Goal: Task Accomplishment & Management: Use online tool/utility

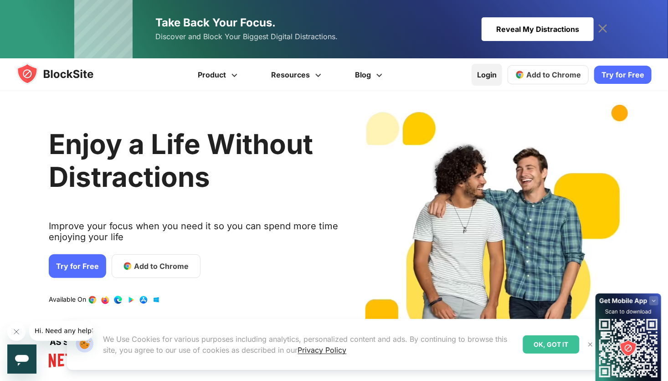
click at [492, 74] on link "Login" at bounding box center [487, 75] width 31 height 22
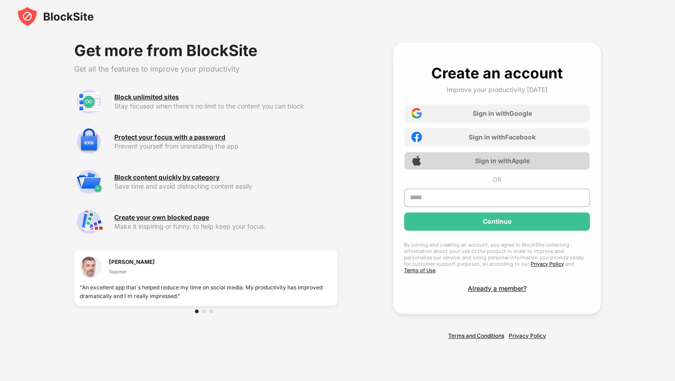
click at [475, 159] on div "Sign in with Apple" at bounding box center [497, 161] width 186 height 18
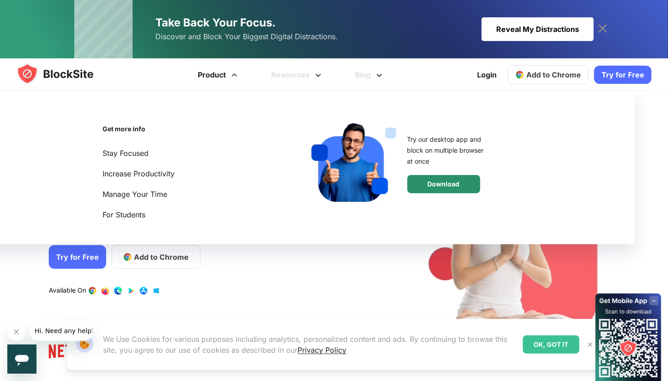
drag, startPoint x: 0, startPoint y: 0, endPoint x: 456, endPoint y: 180, distance: 489.7
click at [456, 180] on div "Download" at bounding box center [443, 184] width 73 height 18
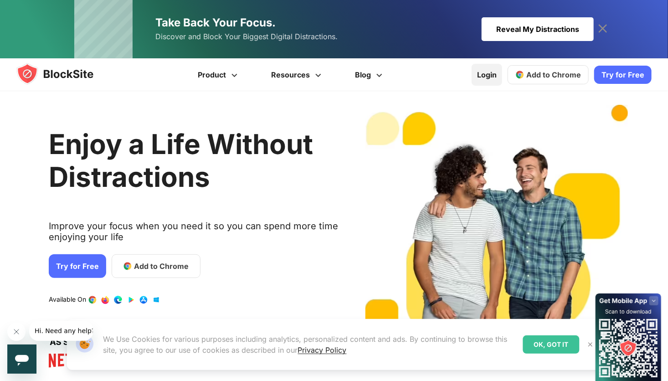
click at [490, 77] on link "Login" at bounding box center [487, 75] width 31 height 22
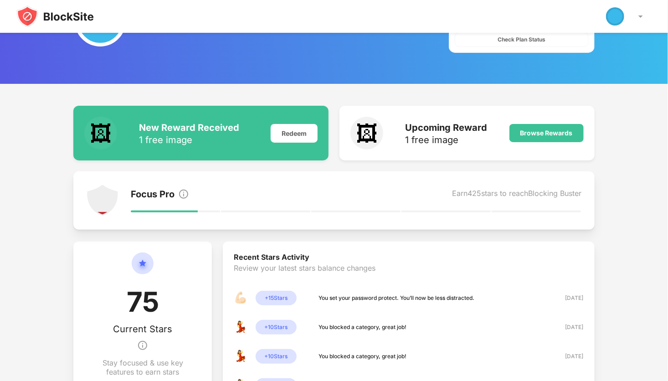
scroll to position [42, 0]
